Goal: Information Seeking & Learning: Understand process/instructions

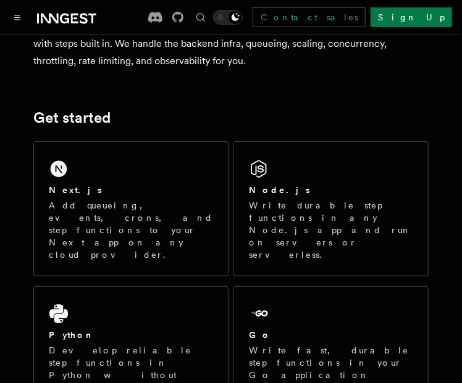
scroll to position [128, 0]
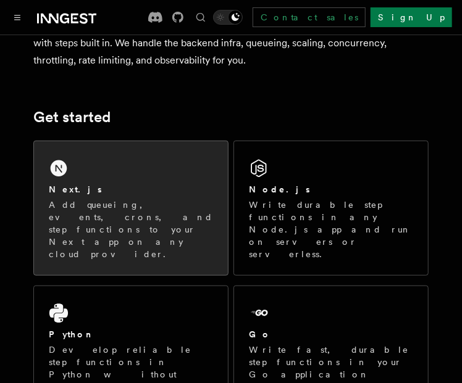
click at [99, 201] on p "Add queueing, events, crons, and step functions to your Next app on any cloud p…" at bounding box center [131, 230] width 164 height 62
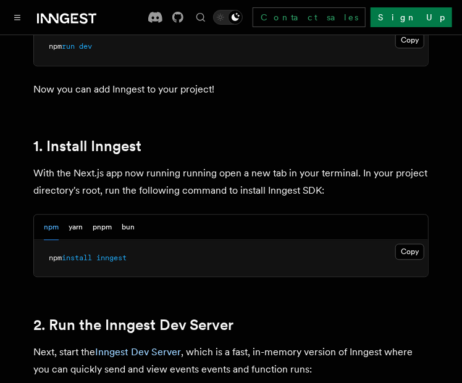
scroll to position [647, 0]
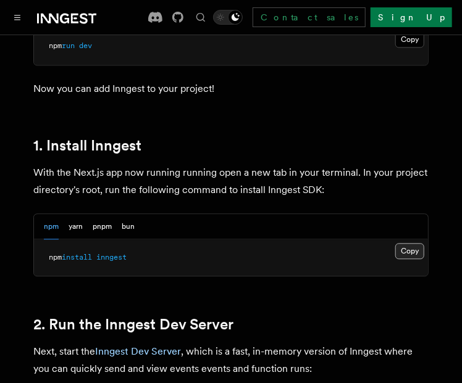
click at [406, 243] on button "Copy Copied" at bounding box center [409, 251] width 29 height 16
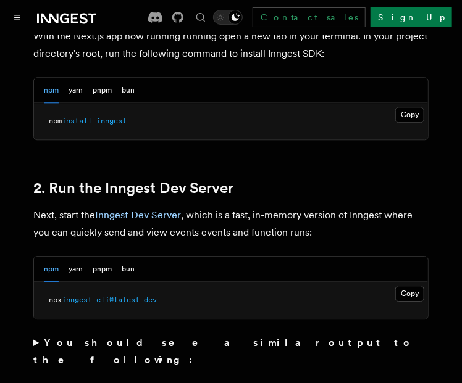
scroll to position [783, 0]
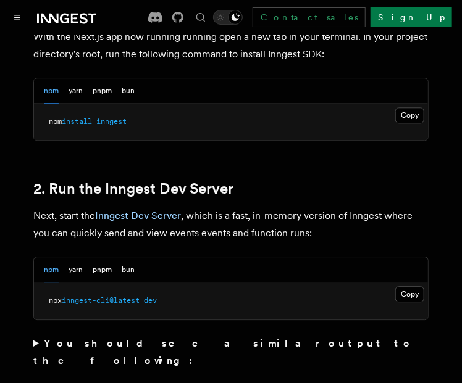
click at [393, 283] on pre "npx inngest-cli@latest dev" at bounding box center [231, 301] width 394 height 37
click at [403, 287] on button "Copy Copied" at bounding box center [409, 295] width 29 height 16
click at [411, 287] on button "Copy Copied" at bounding box center [409, 295] width 29 height 16
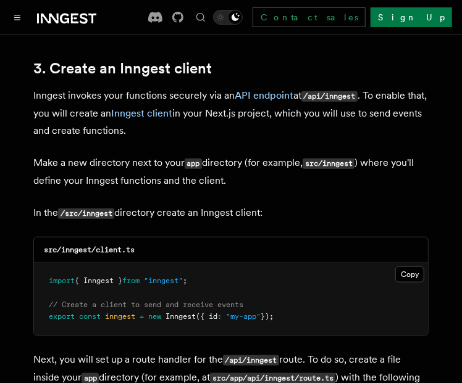
scroll to position [1462, 0]
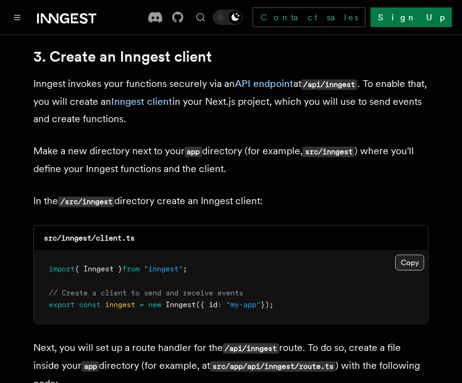
click at [401, 255] on button "Copy Copied" at bounding box center [409, 263] width 29 height 16
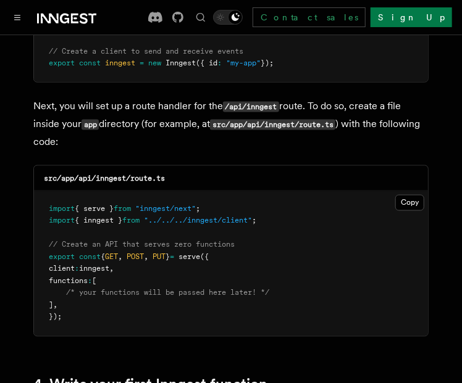
scroll to position [1704, 0]
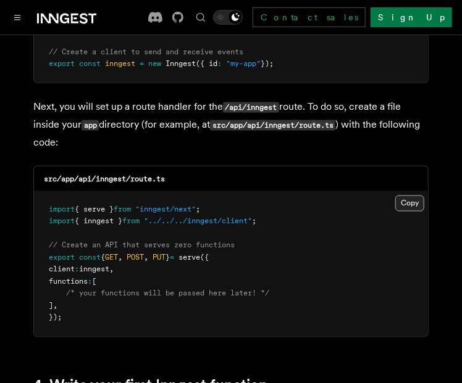
click at [406, 196] on button "Copy Copied" at bounding box center [409, 204] width 29 height 16
click at [266, 248] on pre "import { serve } from "inngest/next" ; import { inngest } from "../../../innges…" at bounding box center [231, 264] width 394 height 145
click at [414, 196] on button "Copy Copied" at bounding box center [409, 204] width 29 height 16
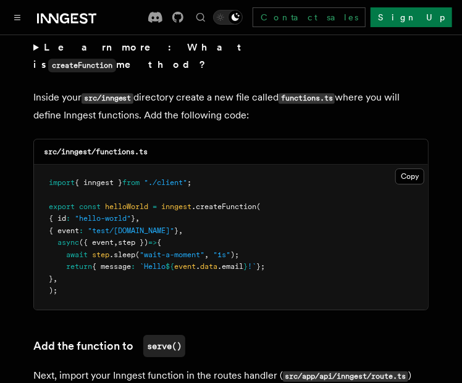
scroll to position [2206, 0]
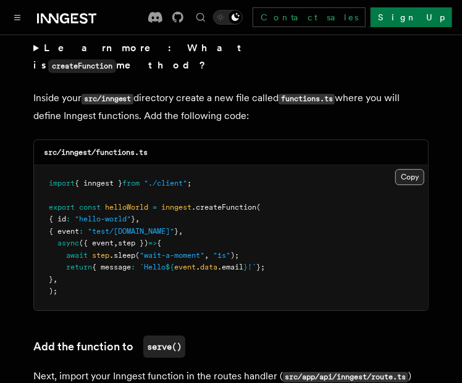
click at [411, 169] on button "Copy Copied" at bounding box center [409, 177] width 29 height 16
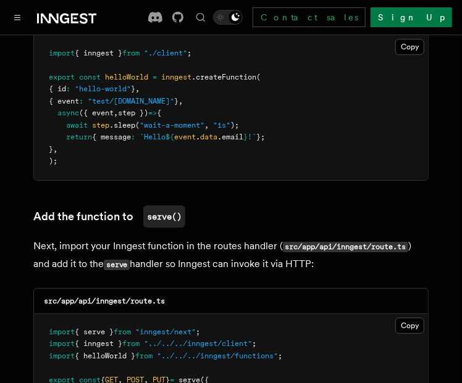
scroll to position [2345, 0]
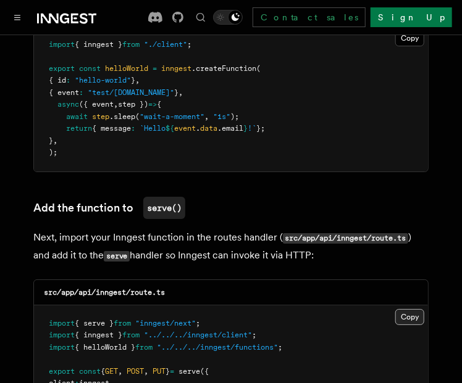
click at [403, 309] on button "Copy Copied" at bounding box center [409, 317] width 29 height 16
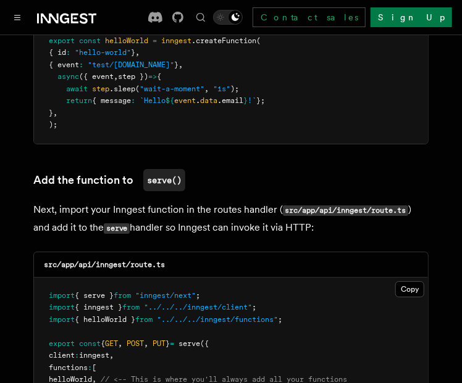
scroll to position [2374, 0]
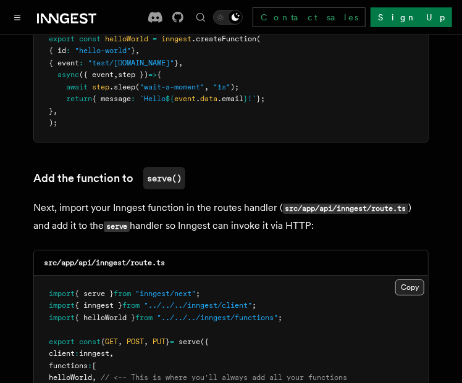
click at [407, 280] on button "Copy Copied" at bounding box center [409, 288] width 29 height 16
